Goal: Transaction & Acquisition: Purchase product/service

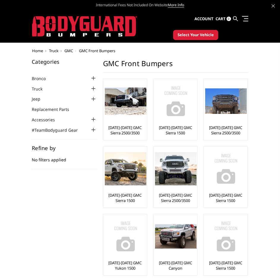
click at [236, 21] on link at bounding box center [235, 19] width 5 height 18
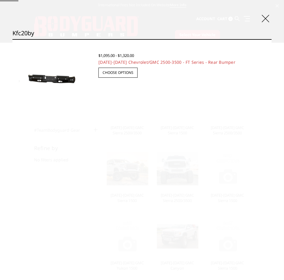
type input "kfc20by"
click at [272, 39] on input "Search" at bounding box center [272, 39] width 0 height 0
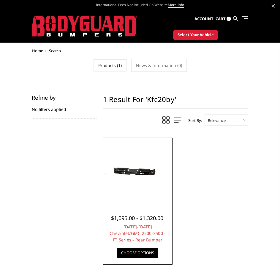
click at [149, 176] on img at bounding box center [138, 172] width 66 height 31
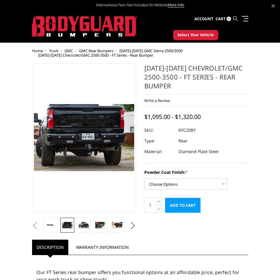
click at [235, 18] on icon at bounding box center [235, 18] width 5 height 5
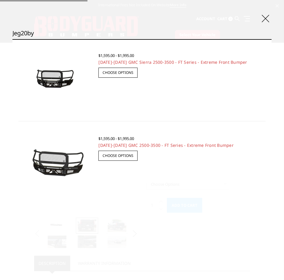
type input "jeg20by"
click at [272, 39] on input "Search" at bounding box center [272, 39] width 0 height 0
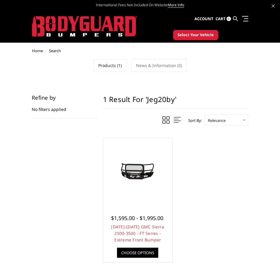
click at [35, 50] on span "Home" at bounding box center [37, 50] width 11 height 5
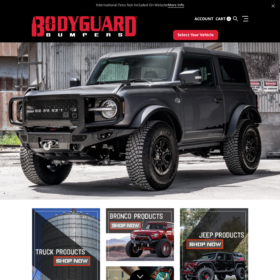
click at [33, 49] on div "Previous Next 1 2 3 4 5" at bounding box center [140, 190] width 280 height 297
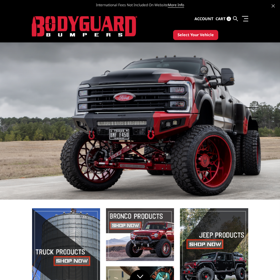
click at [184, 37] on span "Select Your Vehicle" at bounding box center [196, 35] width 36 height 6
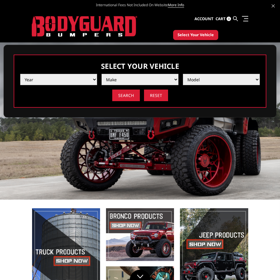
click at [67, 82] on select "Year 2025 2024 2023 2022 2021 2020 2019 2018 2017 2016 2015 2014 2013 2012 2011…" at bounding box center [58, 79] width 77 height 11
select select "yr_2022"
click at [20, 74] on select "Year 2025 2024 2023 2022 2021 2020 2019 2018 2017 2016 2015 2014 2013 2012 2011…" at bounding box center [58, 79] width 77 height 11
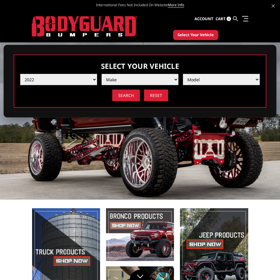
click at [137, 81] on select "Make Chevrolet Ford GMC Ram Toyota" at bounding box center [140, 79] width 77 height 11
select select "mk_gmc"
click at [102, 74] on select "Make Chevrolet Ford GMC Ram Toyota" at bounding box center [140, 79] width 77 height 11
click at [206, 80] on select "Model Sierra 1500 Sierra 2500 / 3500" at bounding box center [221, 79] width 77 height 11
select select "md_sierra-2500-3500"
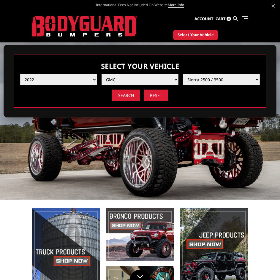
click at [183, 74] on select "Model Sierra 1500 Sierra 2500 / 3500" at bounding box center [221, 79] width 77 height 11
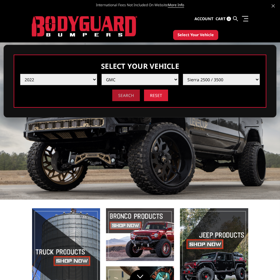
click at [124, 96] on input "Search" at bounding box center [126, 96] width 28 height 12
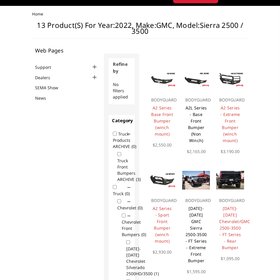
scroll to position [25, 0]
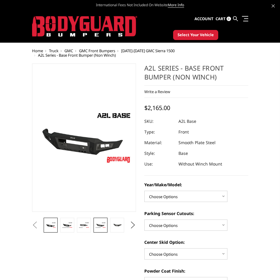
click at [97, 225] on img at bounding box center [100, 225] width 10 height 6
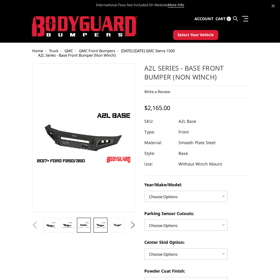
click at [87, 226] on img at bounding box center [84, 225] width 10 height 6
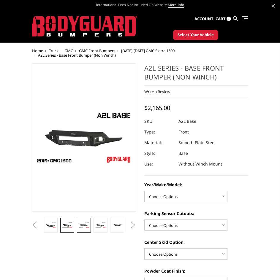
click at [66, 224] on img at bounding box center [67, 225] width 10 height 6
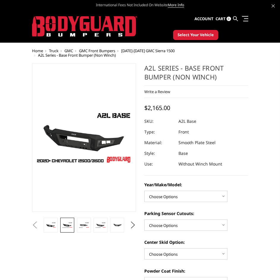
click at [39, 226] on button "Previous" at bounding box center [35, 225] width 9 height 9
click at [57, 226] on link at bounding box center [51, 225] width 14 height 15
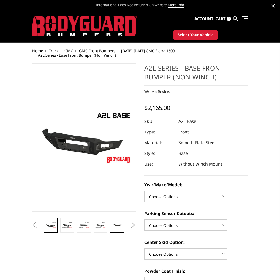
click at [121, 222] on link at bounding box center [117, 225] width 14 height 15
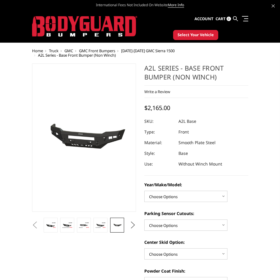
click at [130, 228] on button "Next" at bounding box center [132, 225] width 9 height 9
click at [131, 226] on button "Next" at bounding box center [132, 225] width 9 height 9
click at [99, 226] on img at bounding box center [100, 225] width 10 height 7
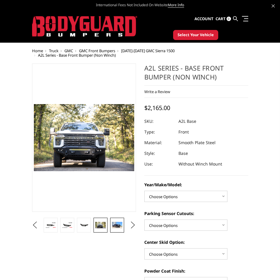
click at [116, 227] on img at bounding box center [117, 225] width 10 height 7
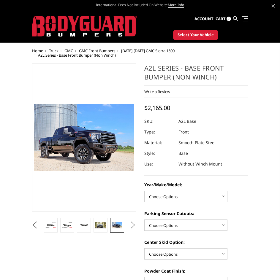
click at [133, 222] on button "Next" at bounding box center [132, 225] width 9 height 9
click at [116, 224] on img at bounding box center [117, 225] width 10 height 6
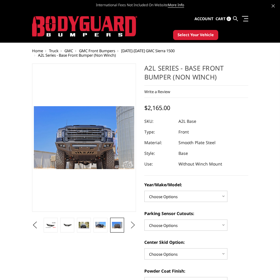
click at [136, 225] on button "Next" at bounding box center [132, 225] width 9 height 9
click at [117, 224] on img at bounding box center [117, 225] width 10 height 7
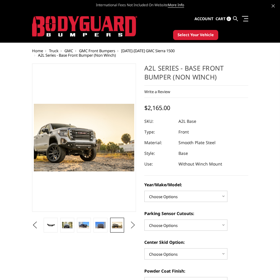
click at [133, 224] on button "Next" at bounding box center [132, 225] width 9 height 9
click at [134, 224] on button "Next" at bounding box center [132, 225] width 9 height 9
click at [94, 223] on link at bounding box center [101, 225] width 14 height 15
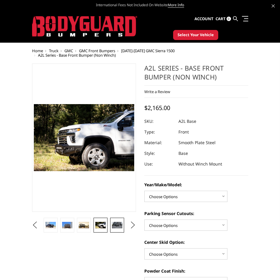
click at [120, 227] on img at bounding box center [117, 225] width 10 height 7
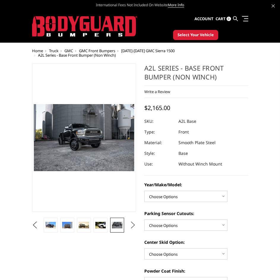
click at [131, 226] on button "Next" at bounding box center [132, 225] width 9 height 9
click at [112, 224] on link at bounding box center [117, 225] width 14 height 15
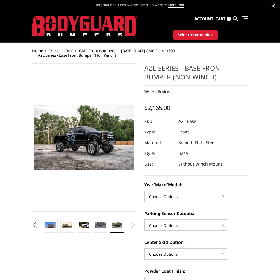
click at [132, 224] on button "Next" at bounding box center [132, 225] width 9 height 9
click at [116, 225] on img at bounding box center [117, 225] width 10 height 7
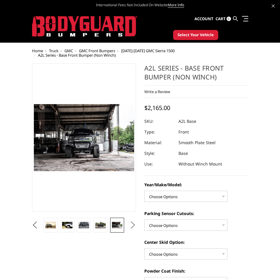
click at [132, 222] on button "Next" at bounding box center [132, 225] width 9 height 9
click at [117, 223] on img at bounding box center [117, 225] width 10 height 7
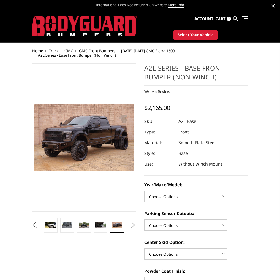
click at [132, 224] on button "Next" at bounding box center [132, 225] width 9 height 9
click at [119, 221] on link at bounding box center [117, 225] width 14 height 15
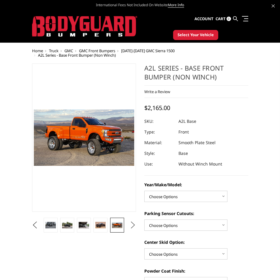
click at [137, 223] on button "Next" at bounding box center [132, 225] width 9 height 9
click at [118, 224] on img at bounding box center [117, 225] width 10 height 7
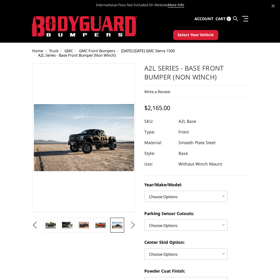
click at [134, 222] on button "Next" at bounding box center [132, 225] width 9 height 9
click at [96, 222] on img at bounding box center [100, 225] width 10 height 7
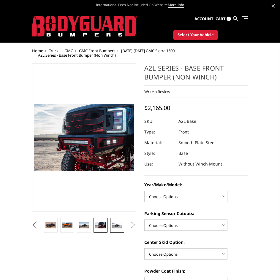
click at [115, 223] on img at bounding box center [117, 225] width 10 height 7
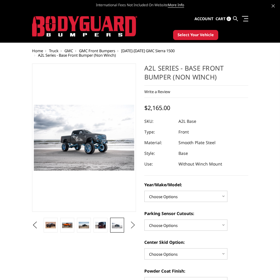
click at [128, 222] on button "Next" at bounding box center [132, 225] width 9 height 9
click at [98, 51] on span "GMC Front Bumpers" at bounding box center [97, 50] width 36 height 5
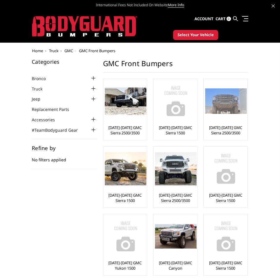
click at [224, 105] on img at bounding box center [226, 101] width 42 height 26
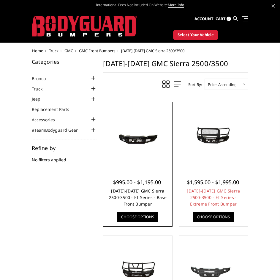
click at [142, 196] on link "2020-2023 GMC Sierra 2500-3500 - FT Series - Base Front Bumper" at bounding box center [138, 197] width 58 height 19
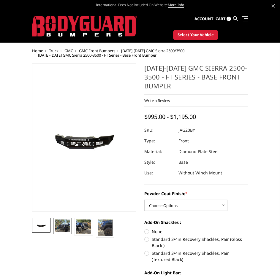
click at [69, 227] on img at bounding box center [62, 226] width 15 height 13
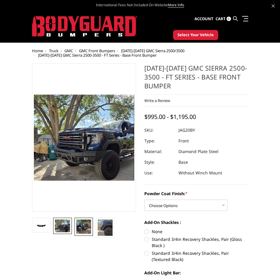
click at [81, 226] on img at bounding box center [83, 227] width 15 height 15
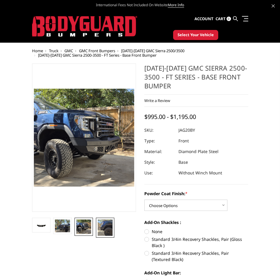
click at [107, 224] on img at bounding box center [105, 228] width 15 height 16
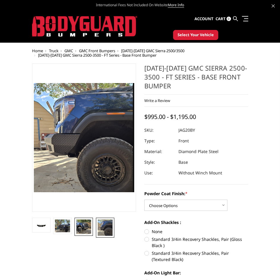
click at [93, 227] on link at bounding box center [84, 227] width 18 height 18
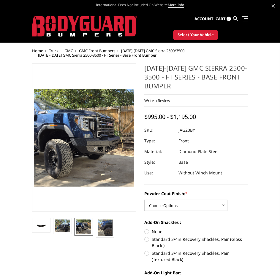
click at [82, 226] on img at bounding box center [83, 227] width 15 height 15
click at [65, 227] on img at bounding box center [62, 226] width 15 height 13
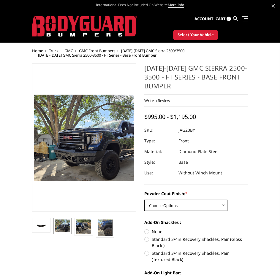
click at [205, 208] on select "Choose Options Bare Metal Gloss Black Powder Coat Textured Black Powder Coat" at bounding box center [185, 205] width 83 height 11
select select "3359"
click at [144, 200] on select "Choose Options Bare Metal Gloss Black Powder Coat Textured Black Powder Coat" at bounding box center [185, 205] width 83 height 11
drag, startPoint x: 176, startPoint y: 130, endPoint x: 163, endPoint y: 133, distance: 12.8
click at [163, 133] on dl "SKU: JAG20BYTNN UPC: Type: Front Material: Diamond Plate Steel Style: Base Use:…" at bounding box center [196, 151] width 104 height 53
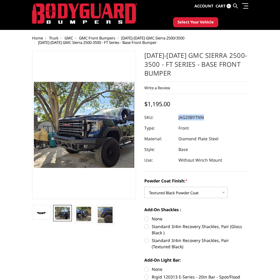
scroll to position [20, 0]
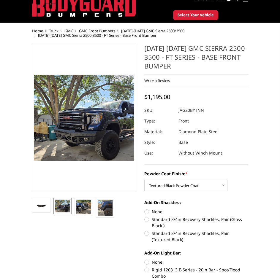
click at [156, 213] on label "None" at bounding box center [196, 212] width 104 height 6
click at [145, 209] on input "None" at bounding box center [144, 209] width 0 height 0
radio input "true"
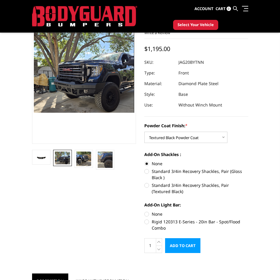
scroll to position [59, 0]
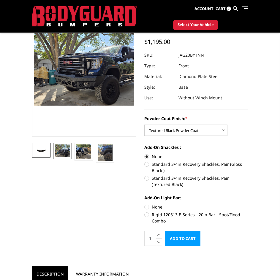
click at [38, 152] on img at bounding box center [41, 150] width 15 height 7
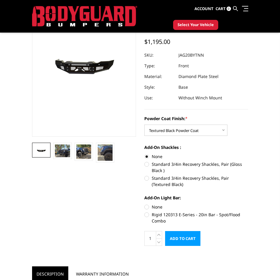
click at [159, 215] on label "Rigid 120313 E-Series - 20in Bar - Spot/Flood Combo" at bounding box center [196, 218] width 104 height 12
click at [248, 204] on input "Rigid 120313 E-Series - 20in Bar - Spot/Flood Combo" at bounding box center [248, 204] width 0 height 0
radio input "true"
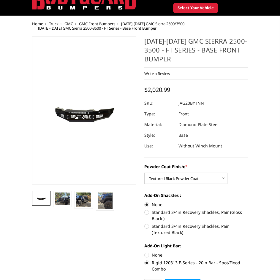
scroll to position [39, 0]
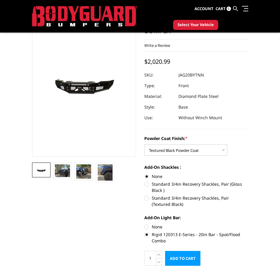
click at [154, 227] on label "None" at bounding box center [196, 227] width 104 height 6
click at [145, 224] on input "None" at bounding box center [144, 224] width 0 height 0
radio input "true"
drag, startPoint x: 159, startPoint y: 236, endPoint x: 153, endPoint y: 224, distance: 13.4
click at [159, 236] on label "Rigid 120313 E-Series - 20in Bar - Spot/Flood Combo" at bounding box center [196, 238] width 104 height 12
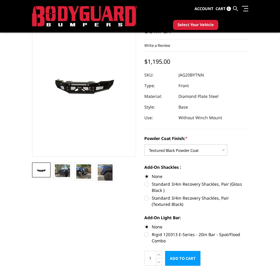
click at [248, 224] on input "Rigid 120313 E-Series - 20in Bar - Spot/Flood Combo" at bounding box center [248, 224] width 0 height 0
radio input "true"
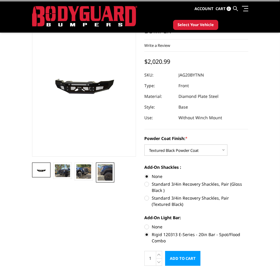
click at [106, 167] on img at bounding box center [105, 172] width 15 height 16
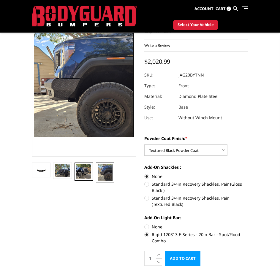
click at [87, 174] on img at bounding box center [83, 171] width 15 height 15
